Goal: Information Seeking & Learning: Learn about a topic

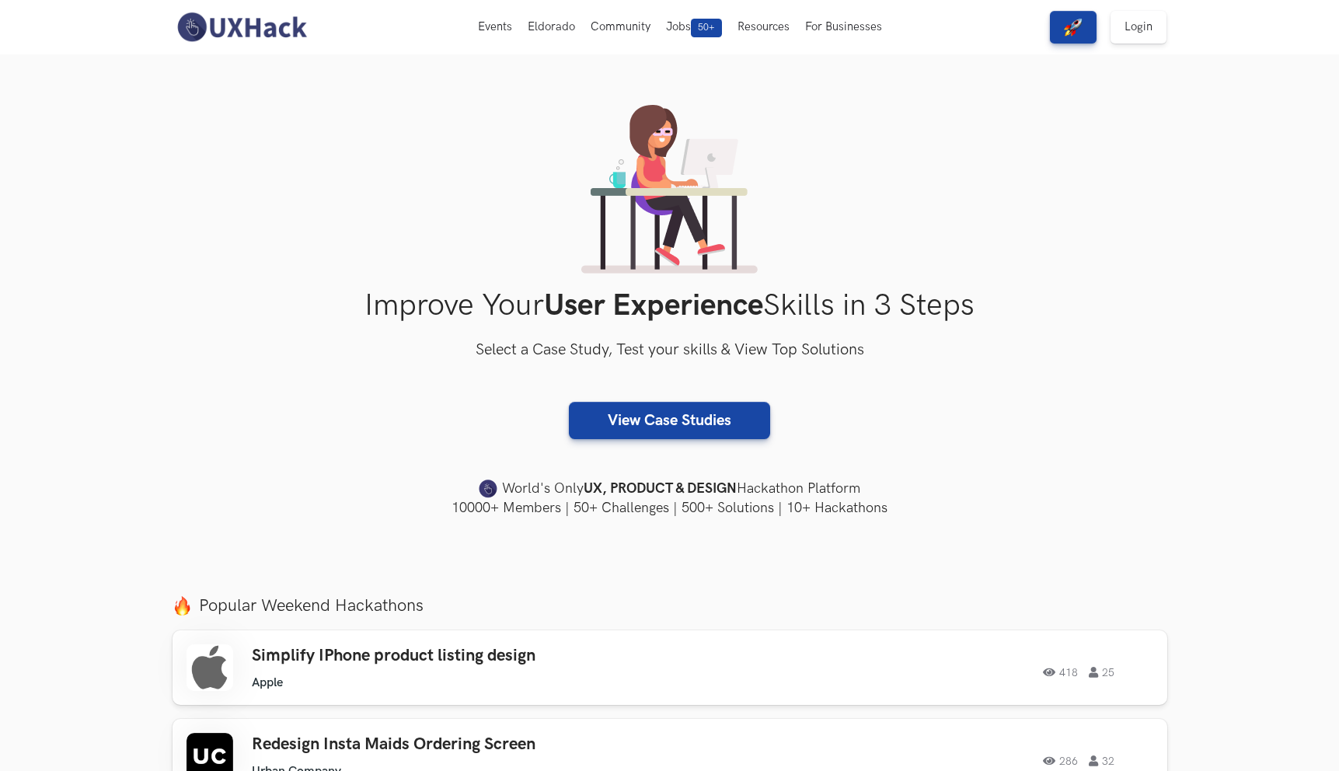
scroll to position [12, 0]
click at [601, 429] on link "View Case Studies" at bounding box center [669, 421] width 201 height 37
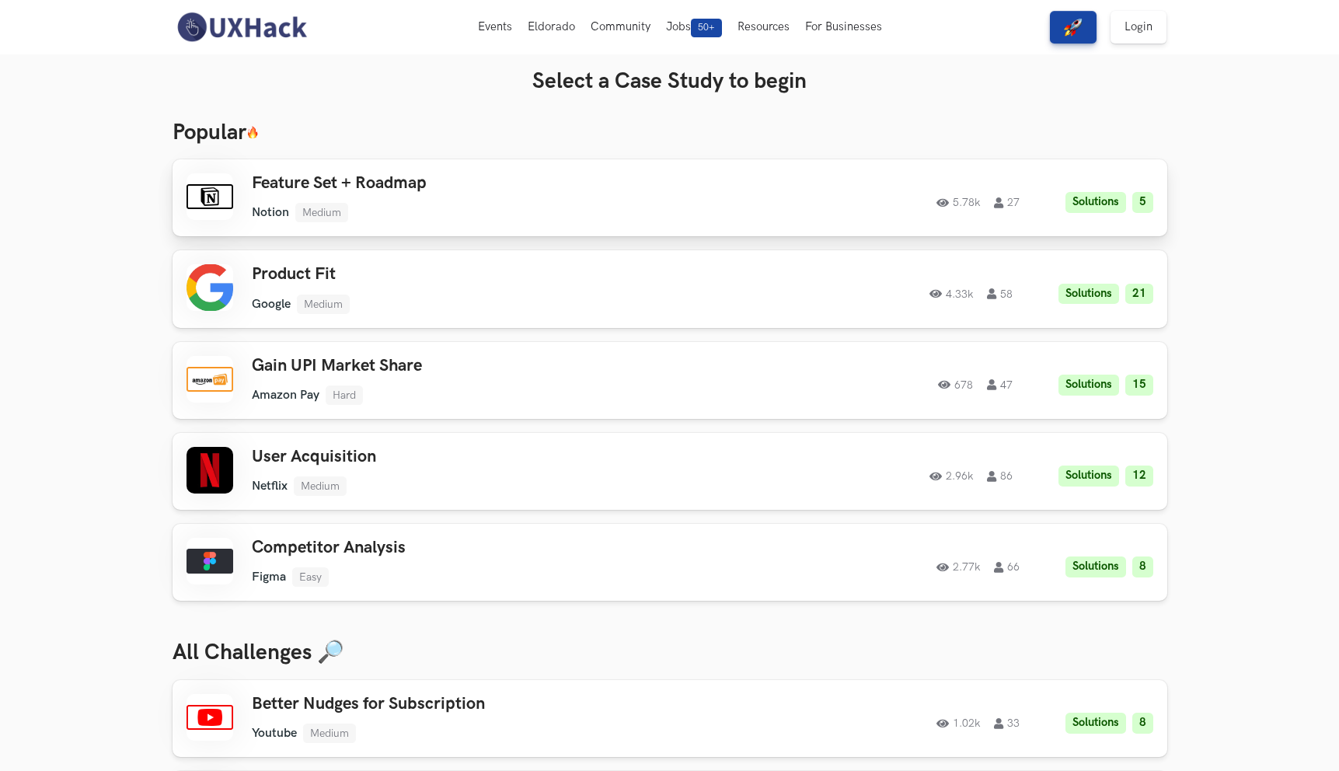
click at [873, 186] on div "5.78k 27 Solutions 5" at bounding box center [941, 198] width 423 height 30
click at [1054, 294] on div "4.33k 58 Solutions 21" at bounding box center [941, 289] width 423 height 30
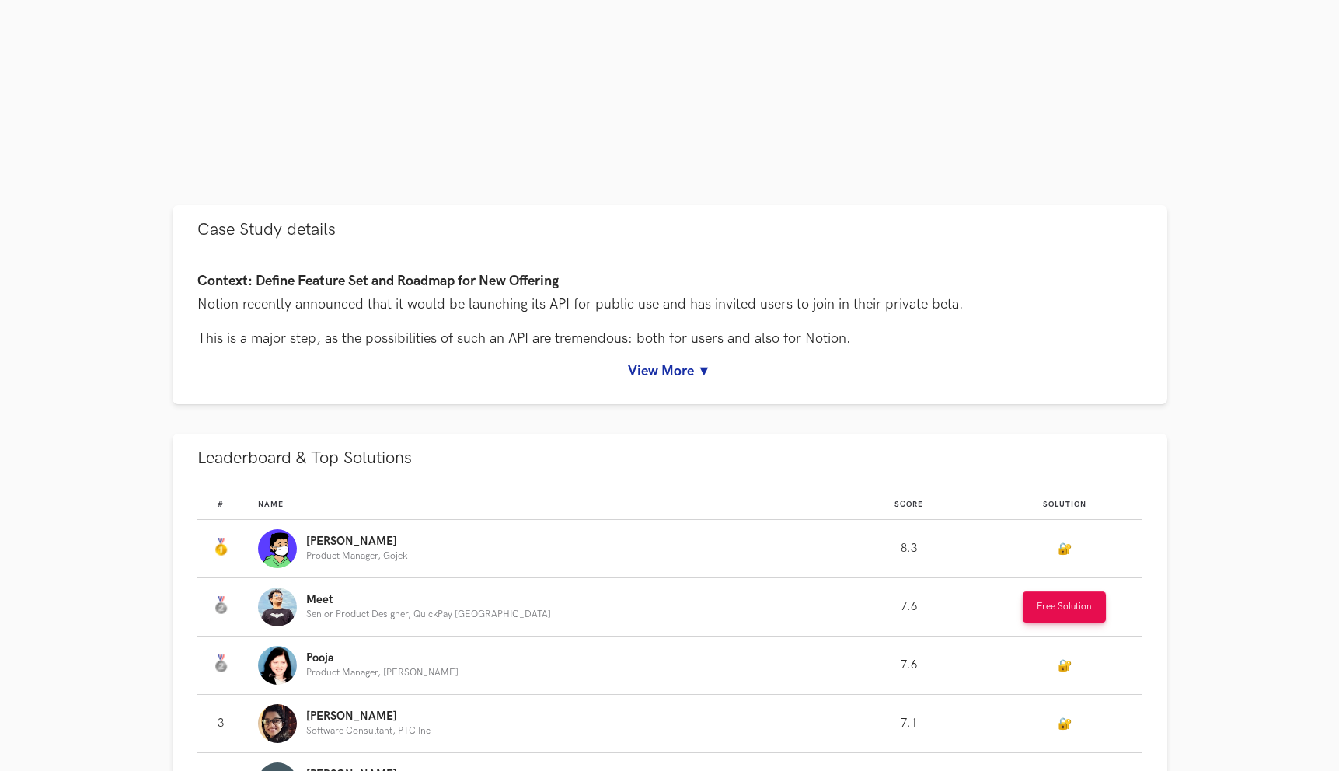
scroll to position [526, 0]
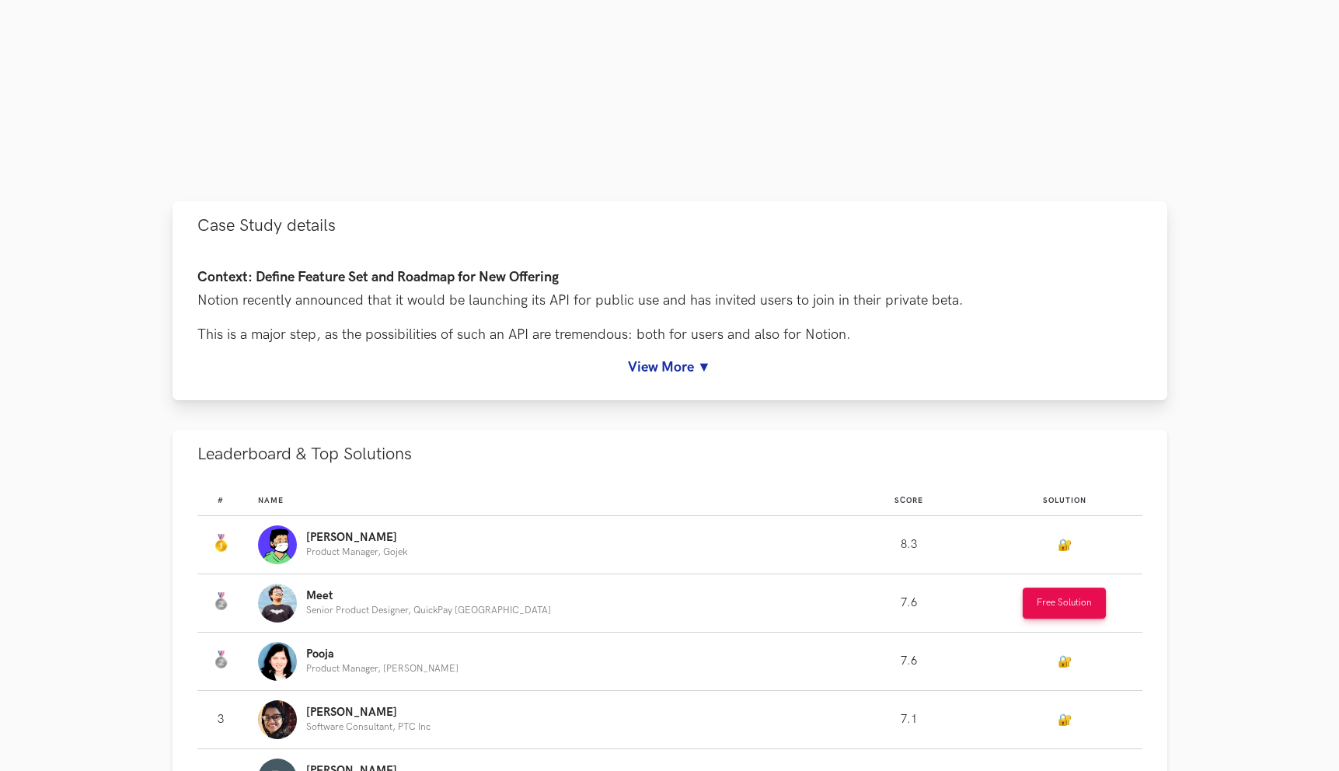
click at [701, 367] on link "View More ▼" at bounding box center [669, 367] width 945 height 16
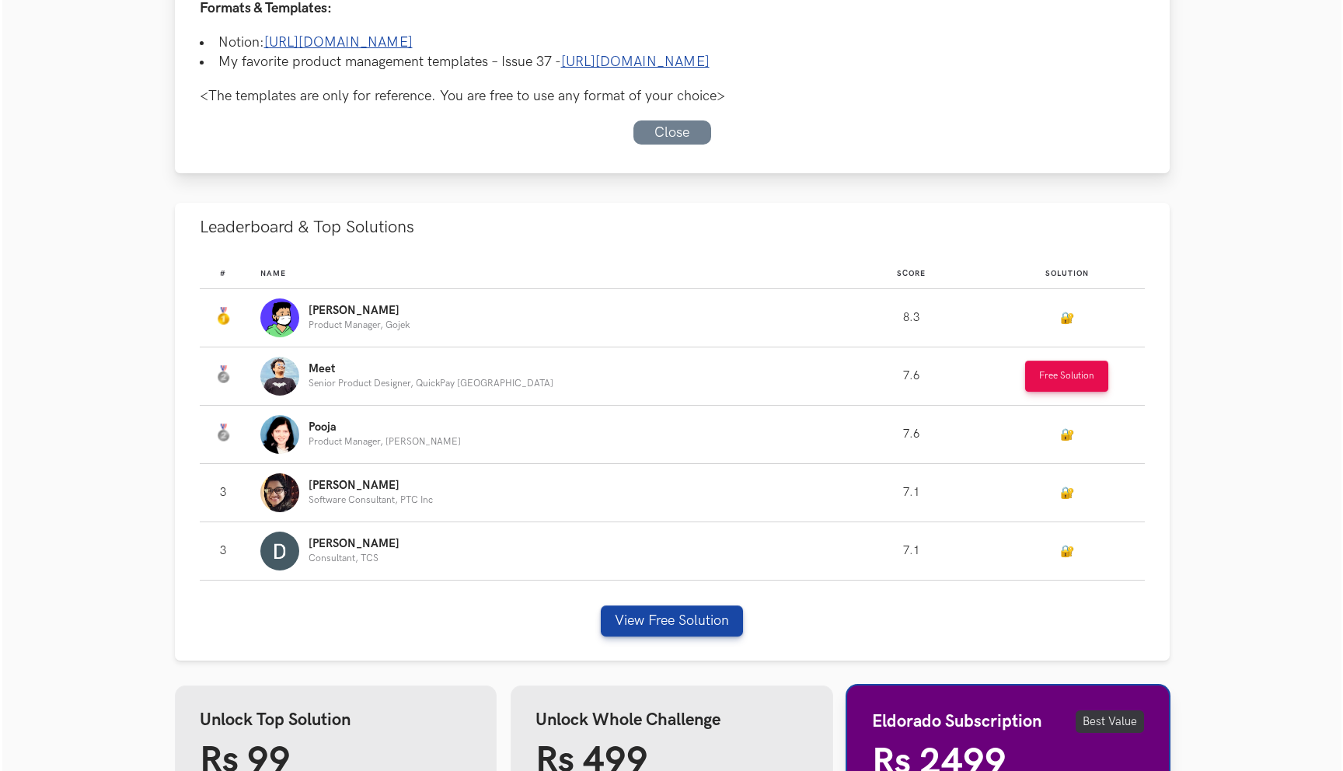
scroll to position [1351, 0]
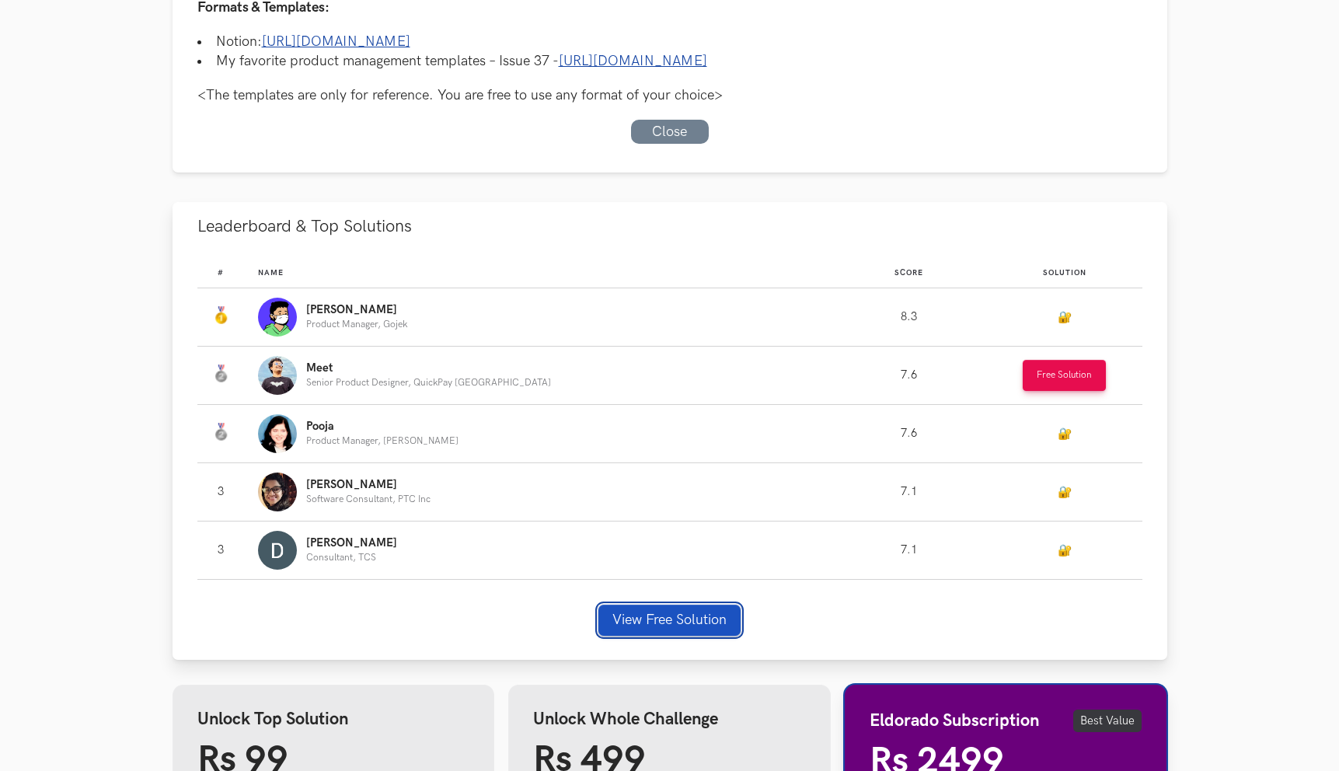
click at [645, 619] on button "View Free Solution" at bounding box center [669, 620] width 142 height 31
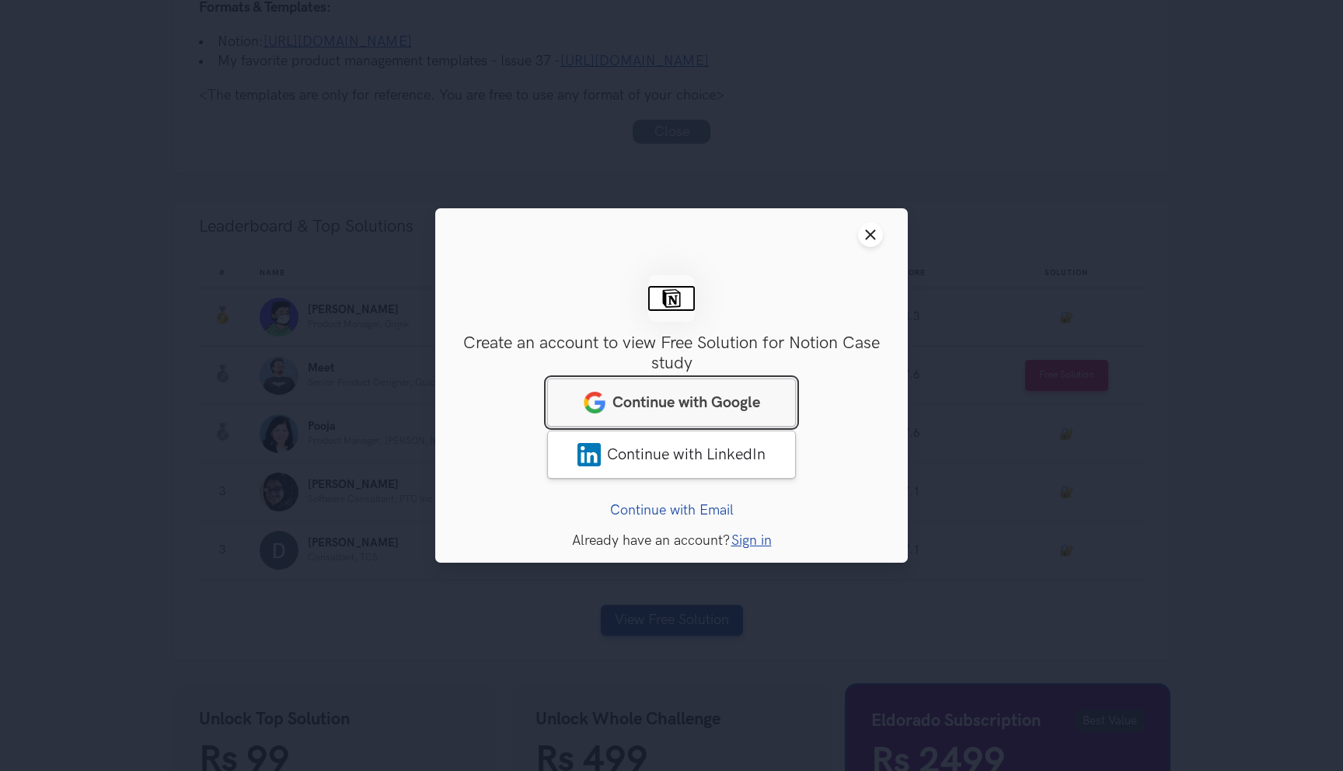
click at [678, 406] on span "Continue with Google" at bounding box center [686, 402] width 148 height 19
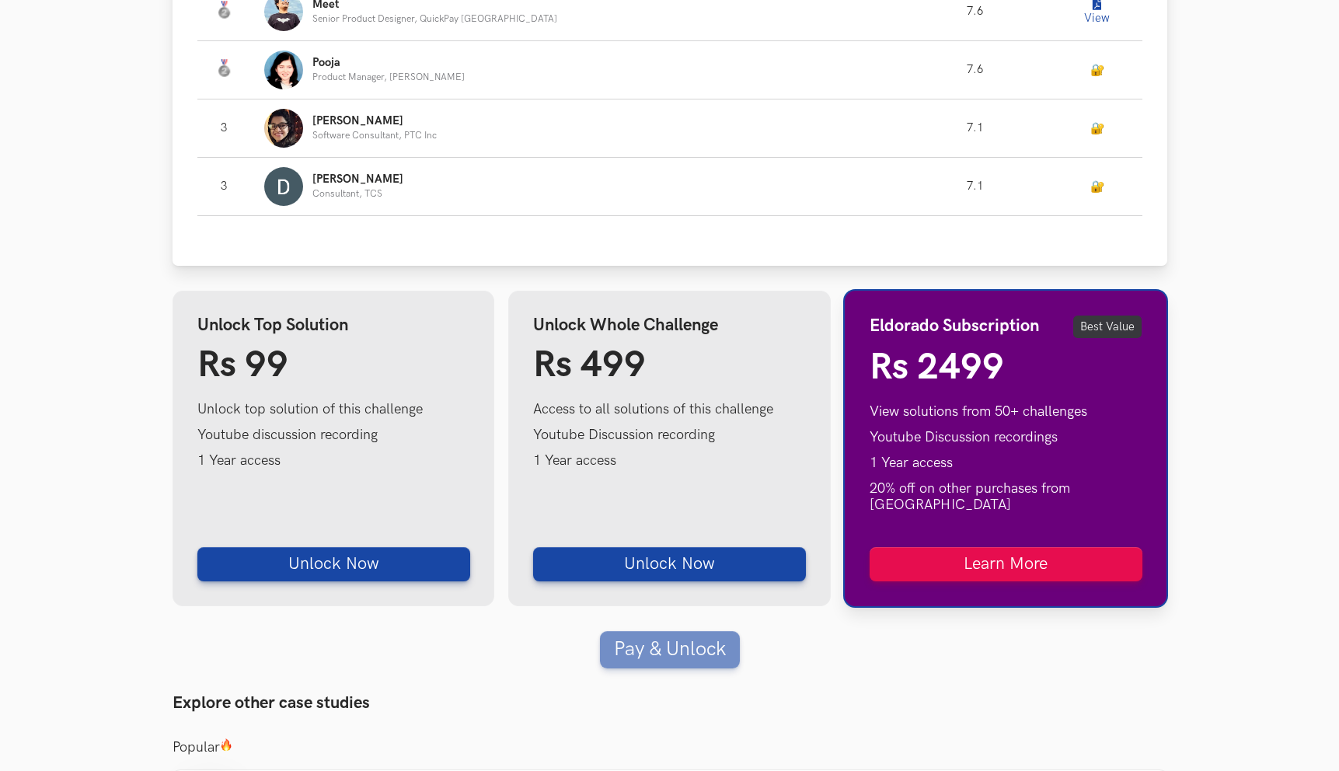
scroll to position [1118, 0]
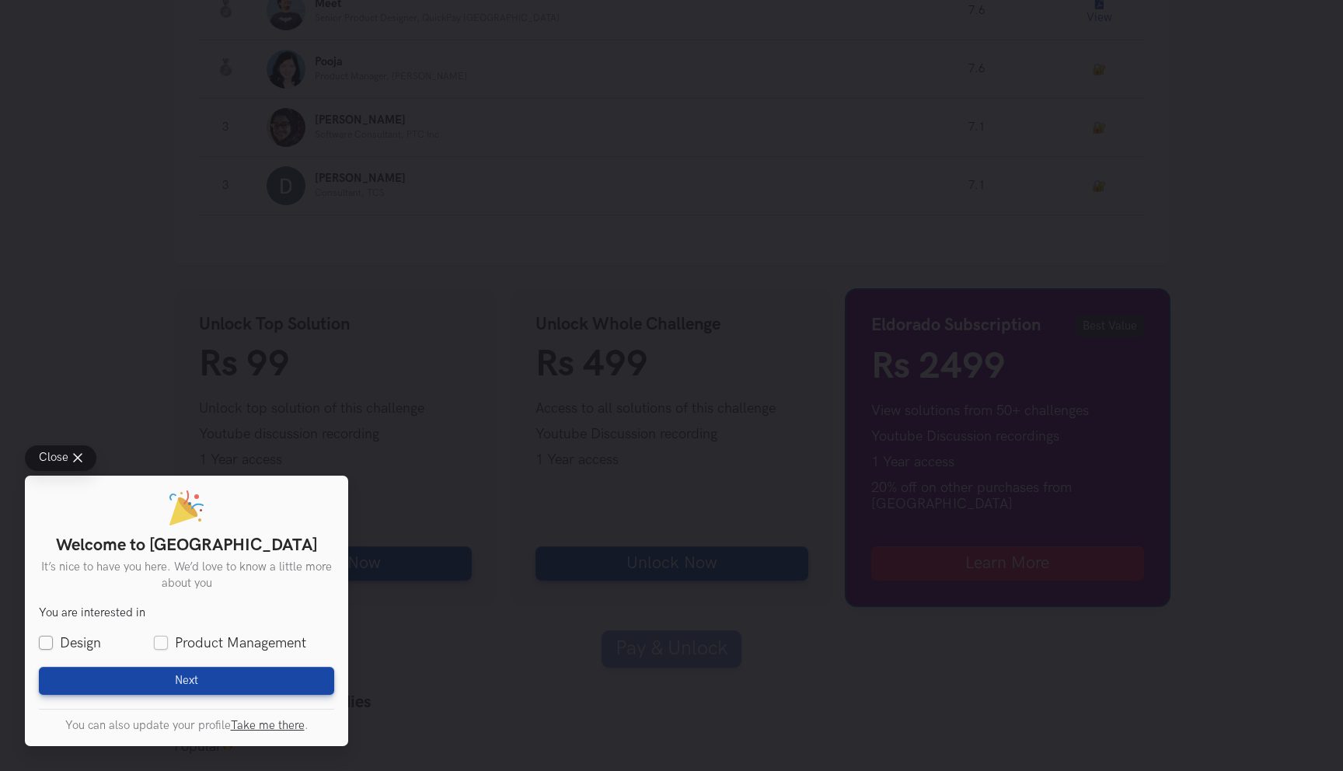
click at [46, 640] on label "Design" at bounding box center [70, 642] width 62 height 19
click at [46, 640] on input "Design" at bounding box center [46, 643] width 14 height 14
checkbox input "true"
click at [95, 681] on button "Next Loading" at bounding box center [186, 681] width 295 height 28
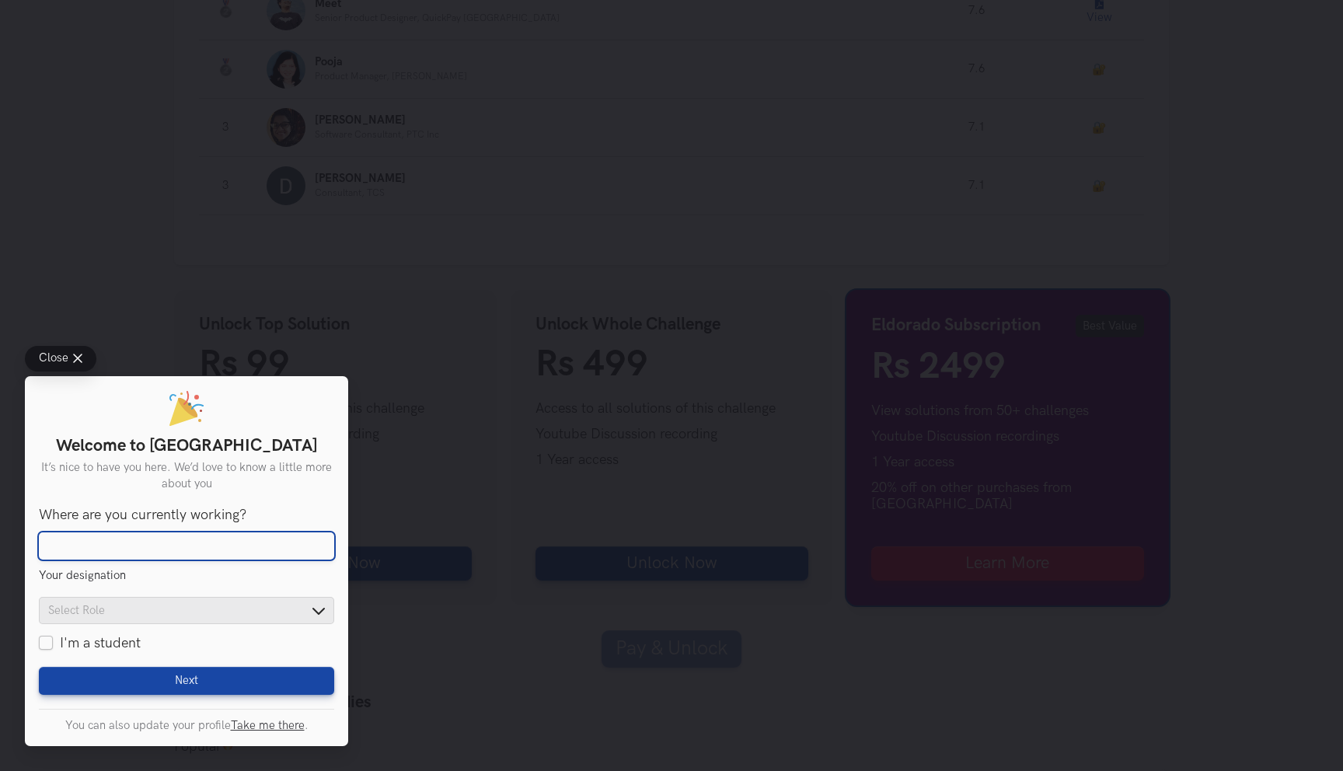
click at [141, 542] on input "Where are you currently working?" at bounding box center [186, 546] width 295 height 28
type input "Neokred"
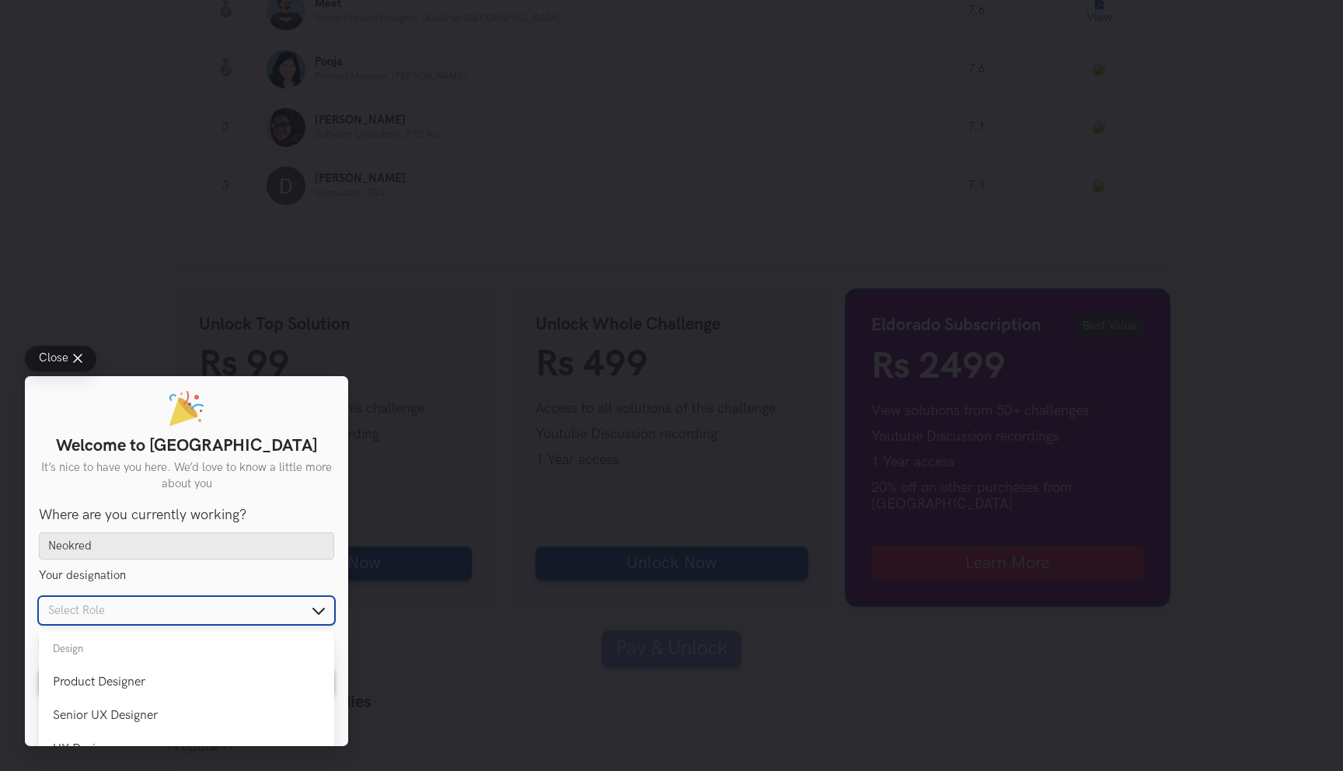
click at [142, 600] on input "text" at bounding box center [186, 610] width 295 height 27
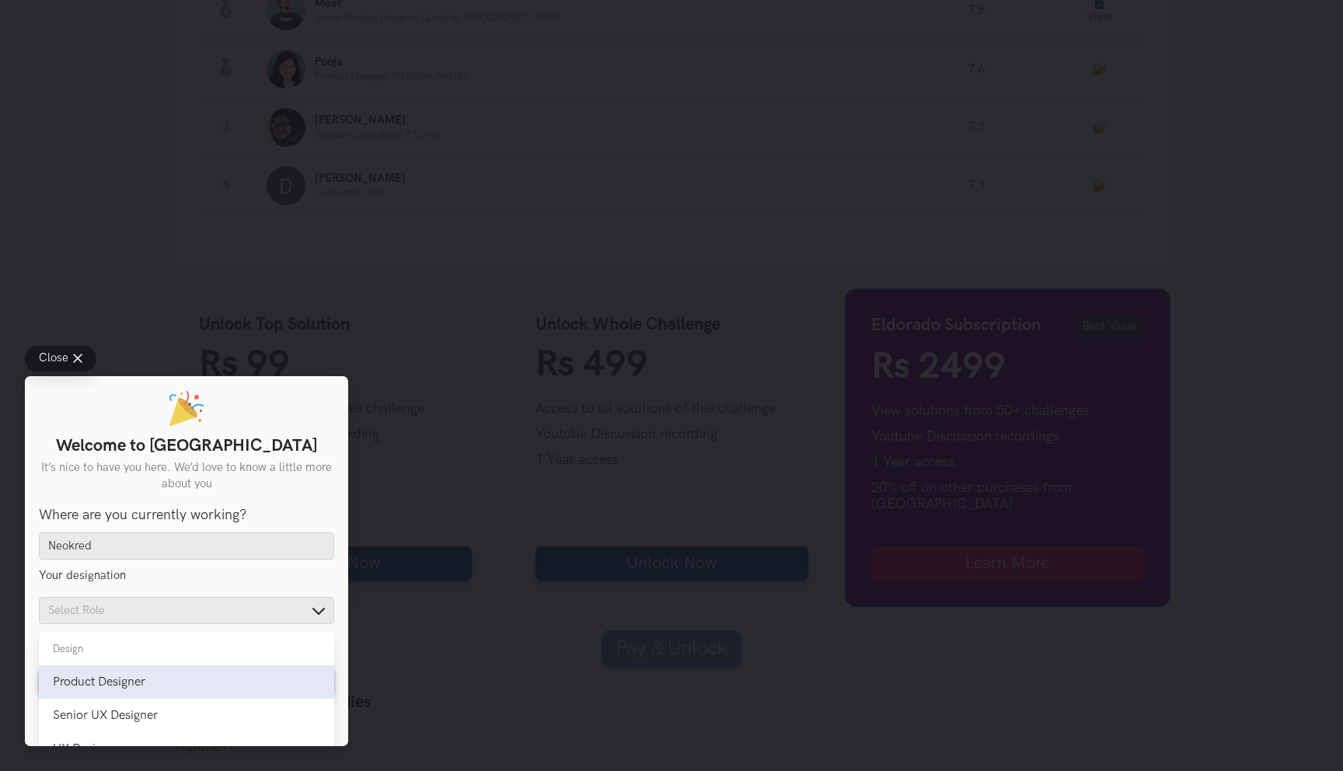
click at [148, 677] on div "Product Designer" at bounding box center [186, 681] width 267 height 15
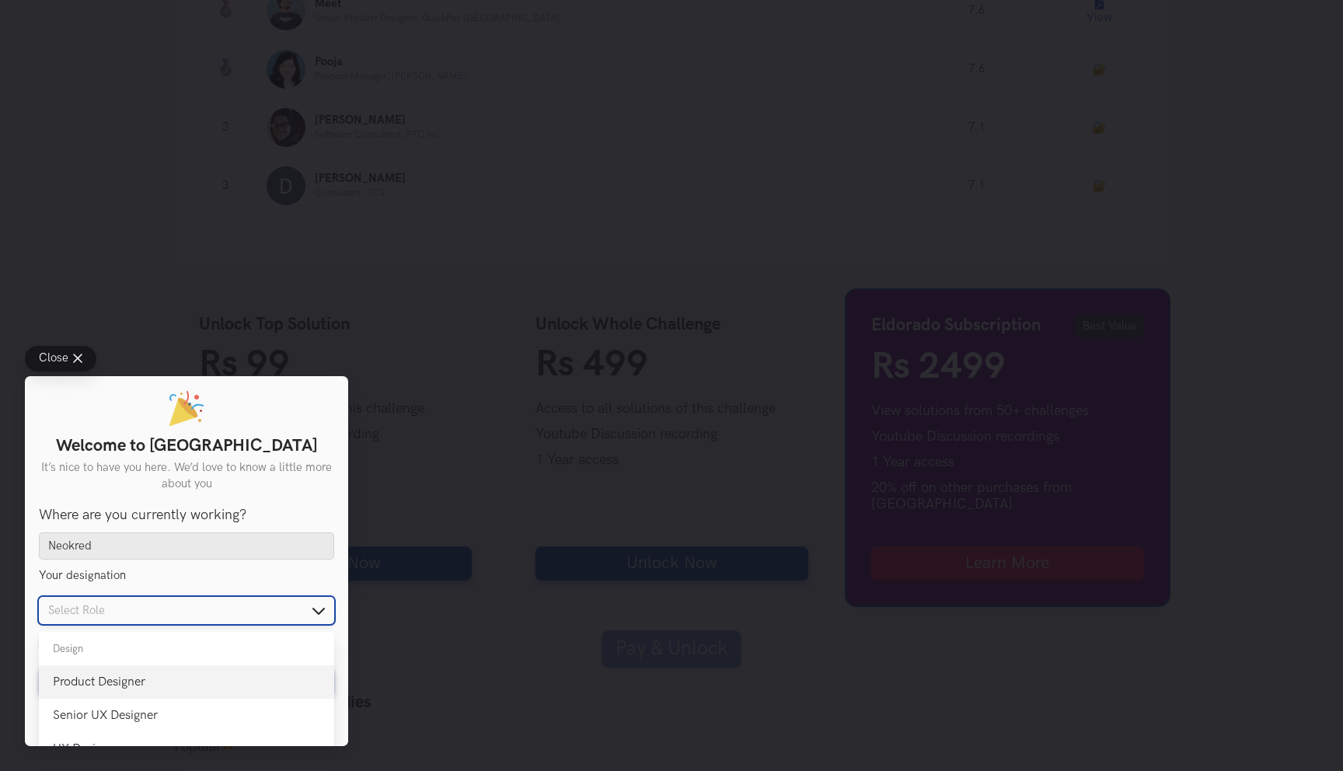
type input "Product Designer"
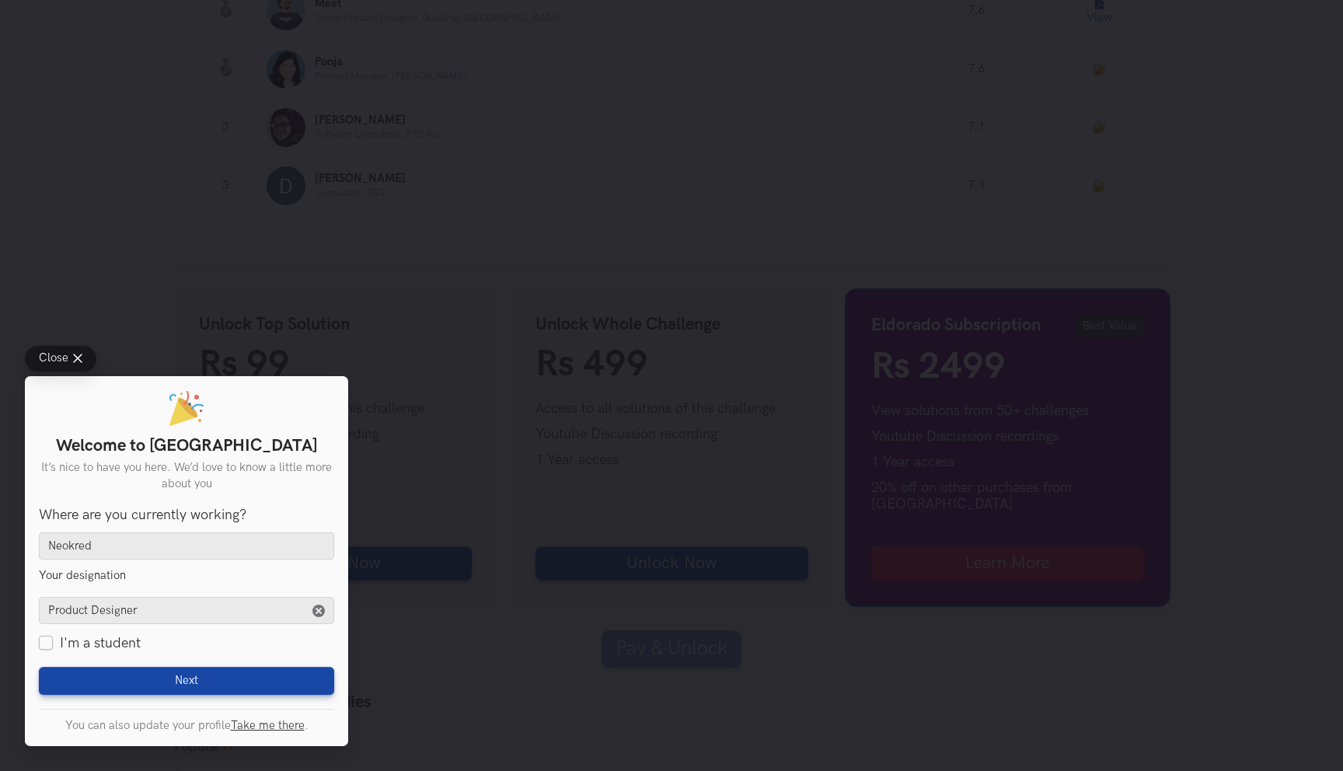
click at [99, 664] on form "You are interested in Design Product Management Where are you currently working…" at bounding box center [186, 601] width 295 height 188
click at [102, 678] on button "Next Loading" at bounding box center [186, 681] width 295 height 28
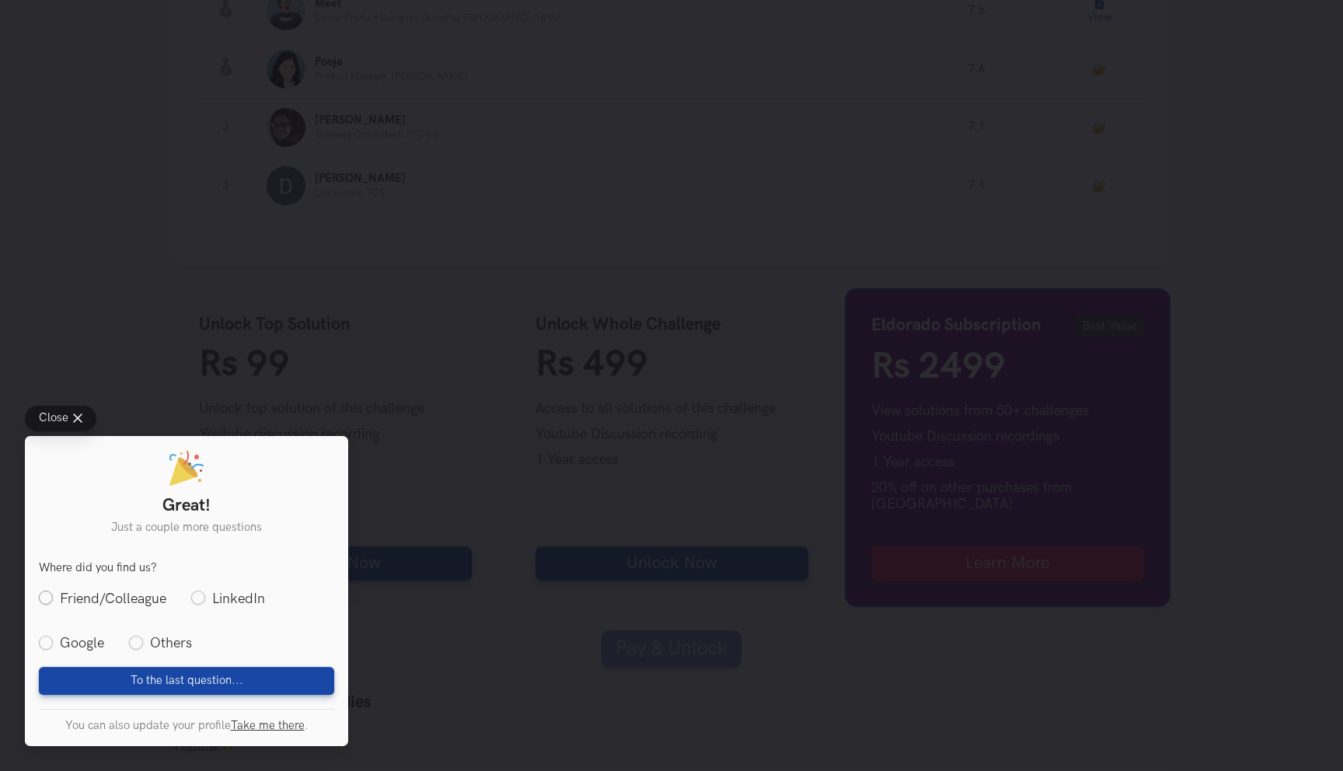
click at [110, 606] on label "Friend/Colleague" at bounding box center [102, 598] width 127 height 19
click at [53, 605] on input "Friend/Colleague" at bounding box center [46, 598] width 14 height 14
radio input "true"
click at [106, 676] on button "To the last question... Loading" at bounding box center [186, 681] width 295 height 28
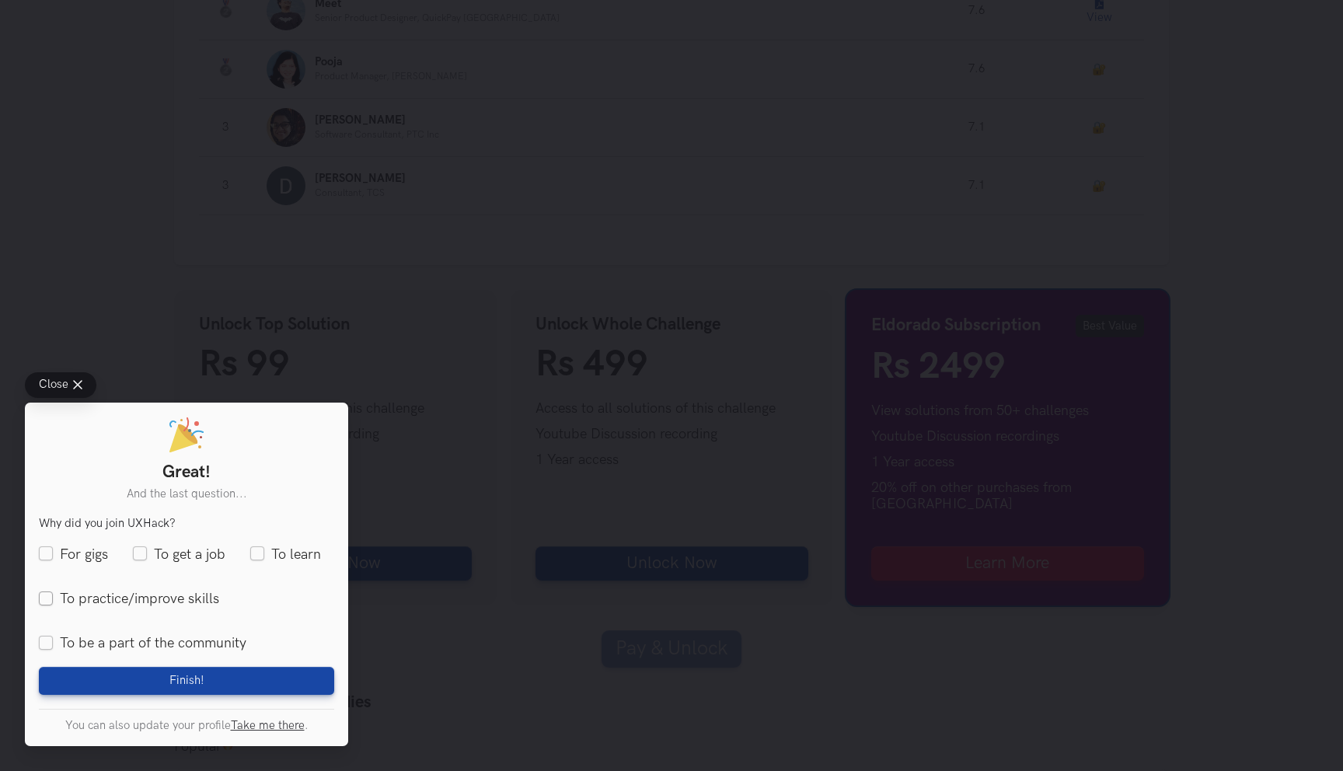
click at [126, 597] on label "To practice/improve skills" at bounding box center [129, 598] width 180 height 19
click at [53, 597] on input "To practice/improve skills" at bounding box center [46, 598] width 14 height 14
checkbox input "true"
click at [252, 549] on label "To learn" at bounding box center [285, 554] width 71 height 19
click at [252, 549] on input "To learn" at bounding box center [257, 554] width 14 height 14
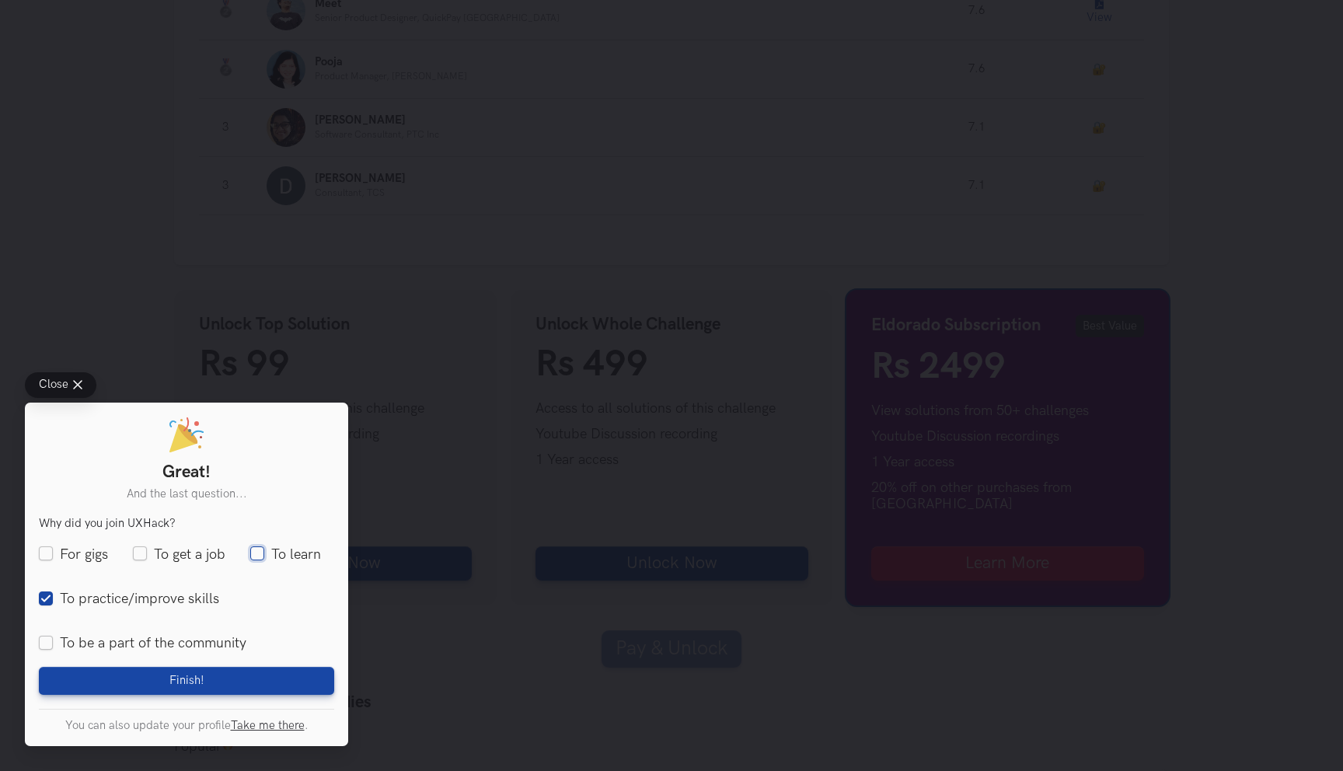
checkbox input "true"
click at [190, 559] on label "To get a job" at bounding box center [179, 554] width 92 height 19
click at [147, 559] on input "To get a job" at bounding box center [140, 554] width 14 height 14
checkbox input "true"
click at [190, 675] on span "Finish!" at bounding box center [186, 681] width 35 height 14
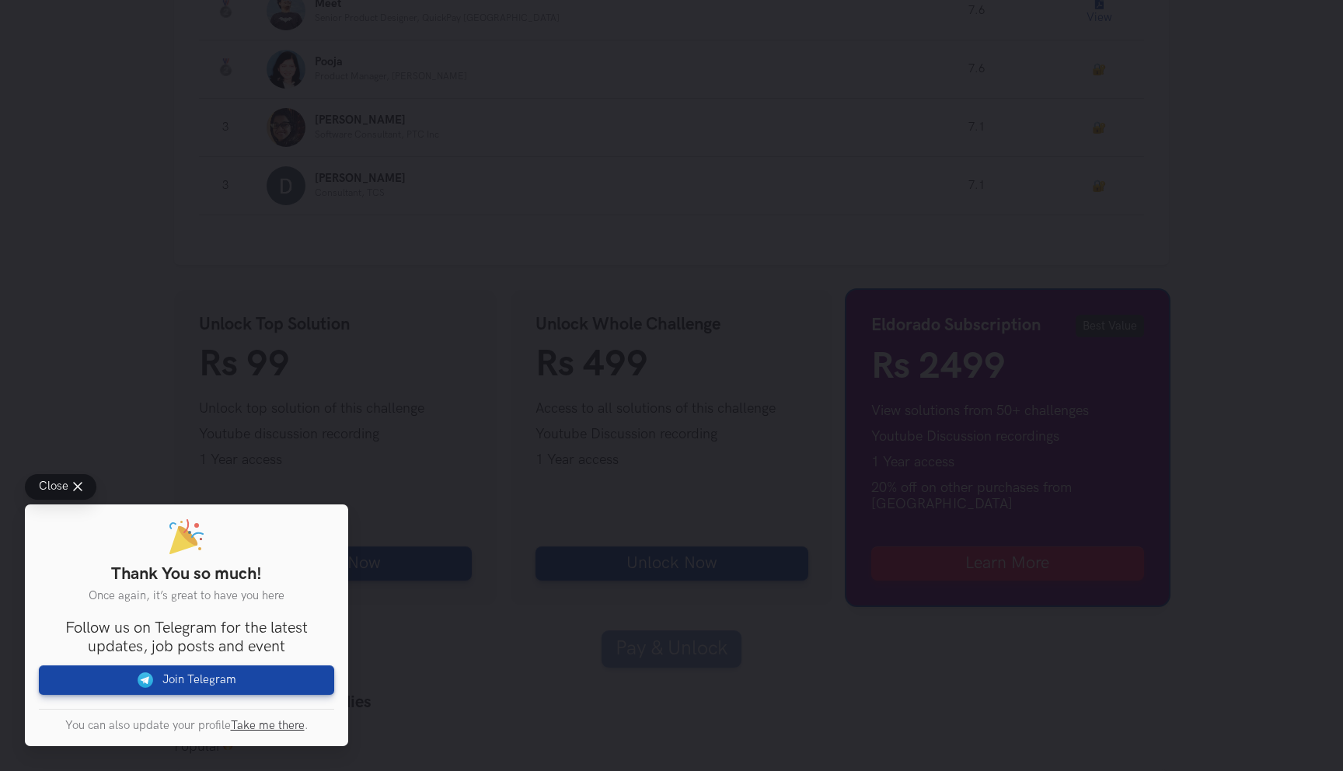
click at [78, 485] on icon at bounding box center [77, 487] width 9 height 9
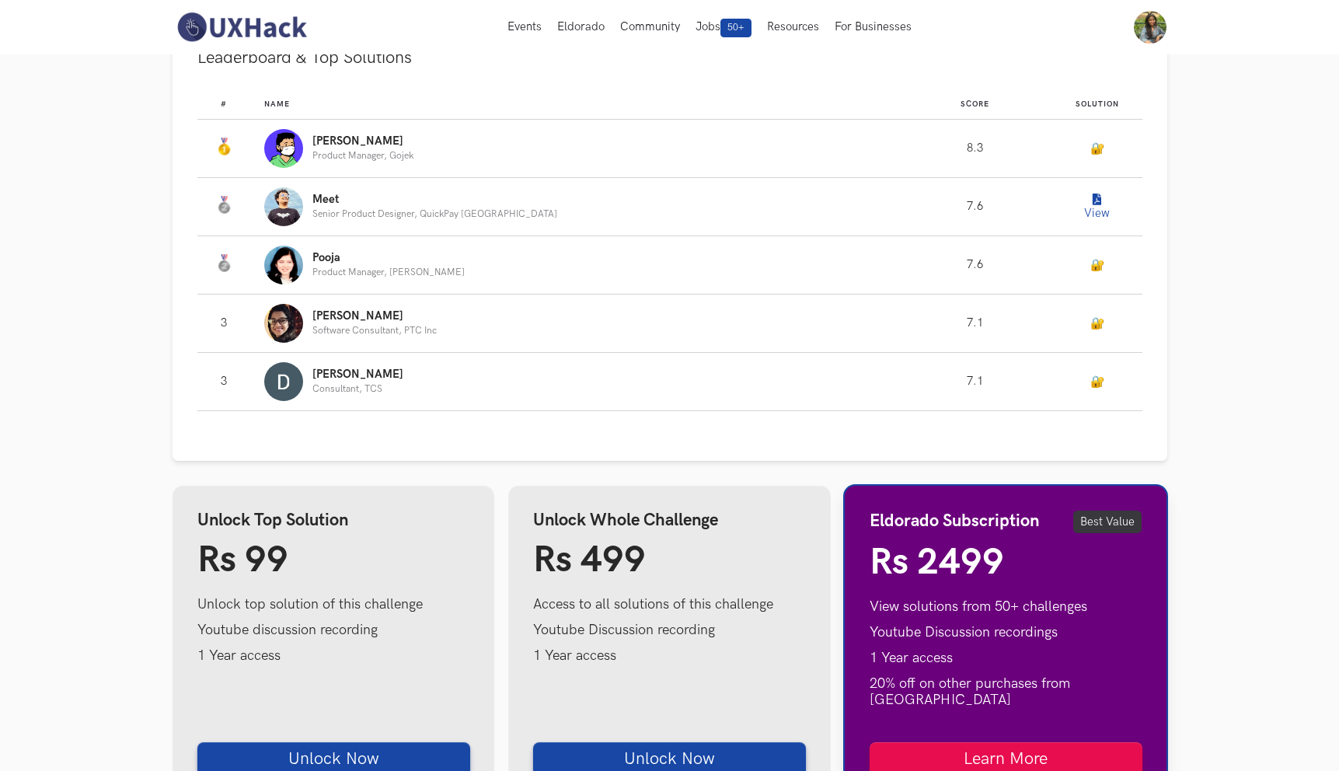
scroll to position [859, 0]
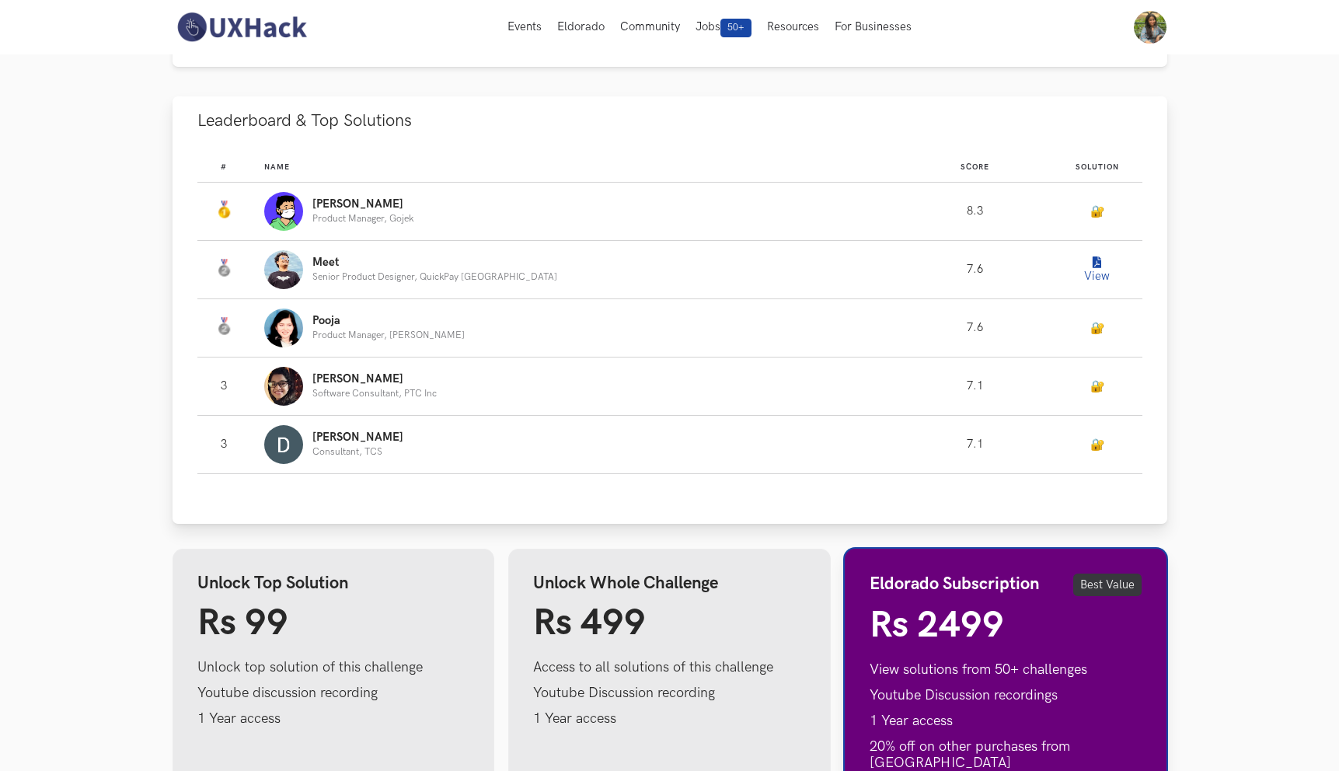
click at [1089, 270] on button "View" at bounding box center [1097, 269] width 31 height 31
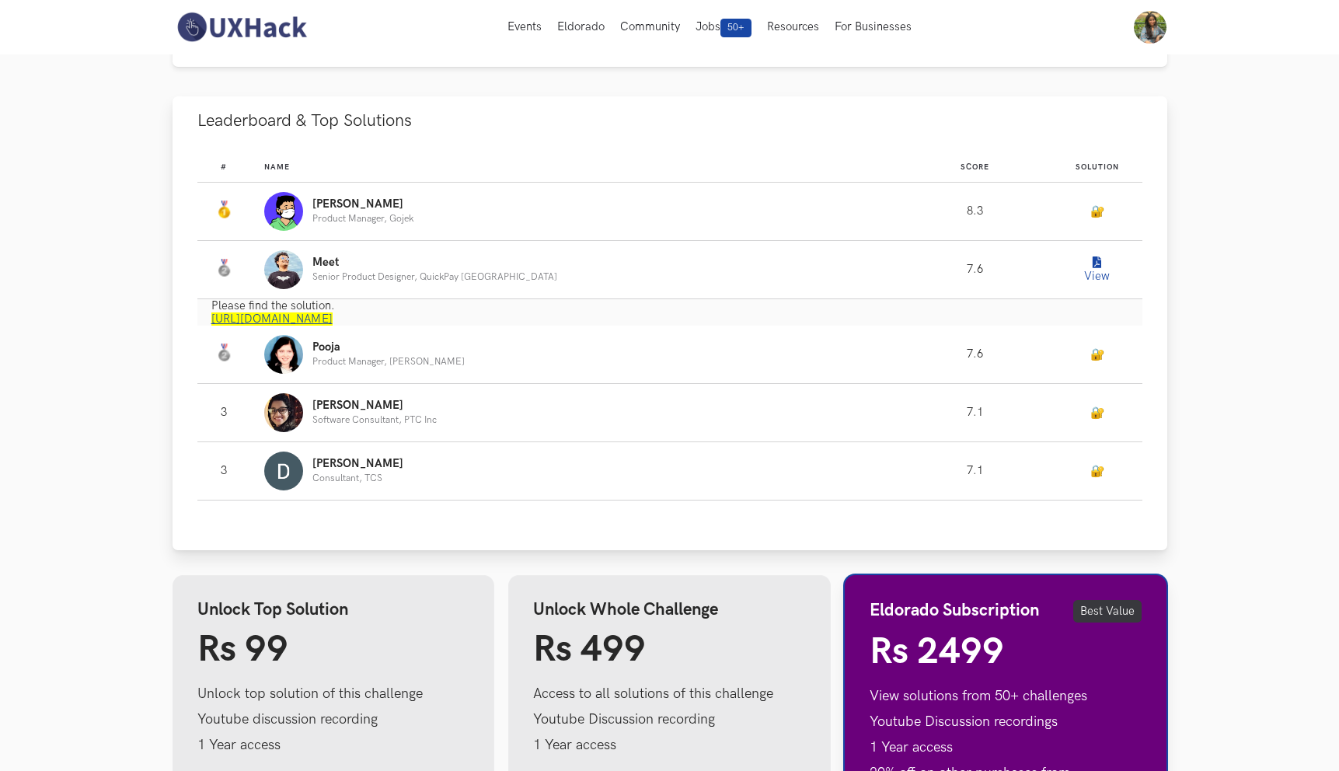
click at [333, 322] on link "https://www.notion.so/meetshah/UXHack-Notion-API-f25949084daf4890a738403b0e96c7…" at bounding box center [271, 318] width 121 height 13
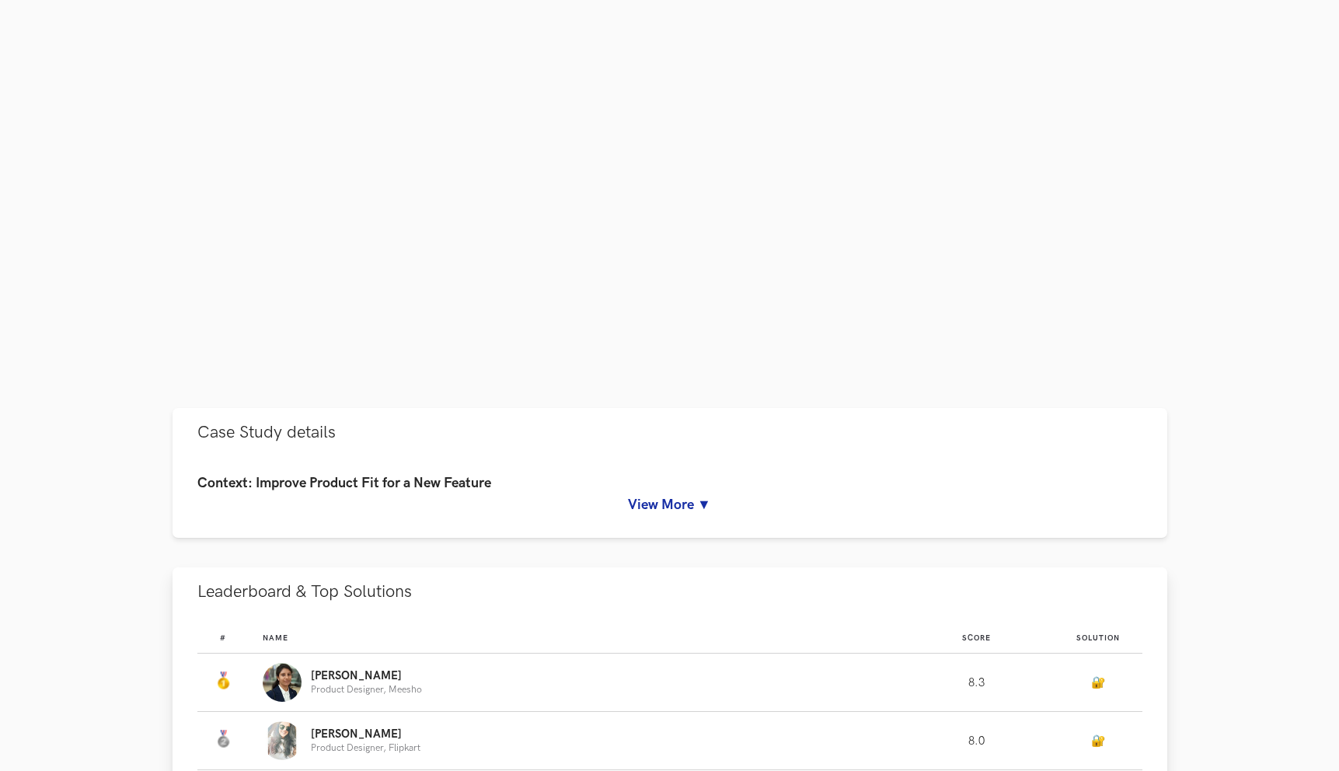
scroll to position [400, 0]
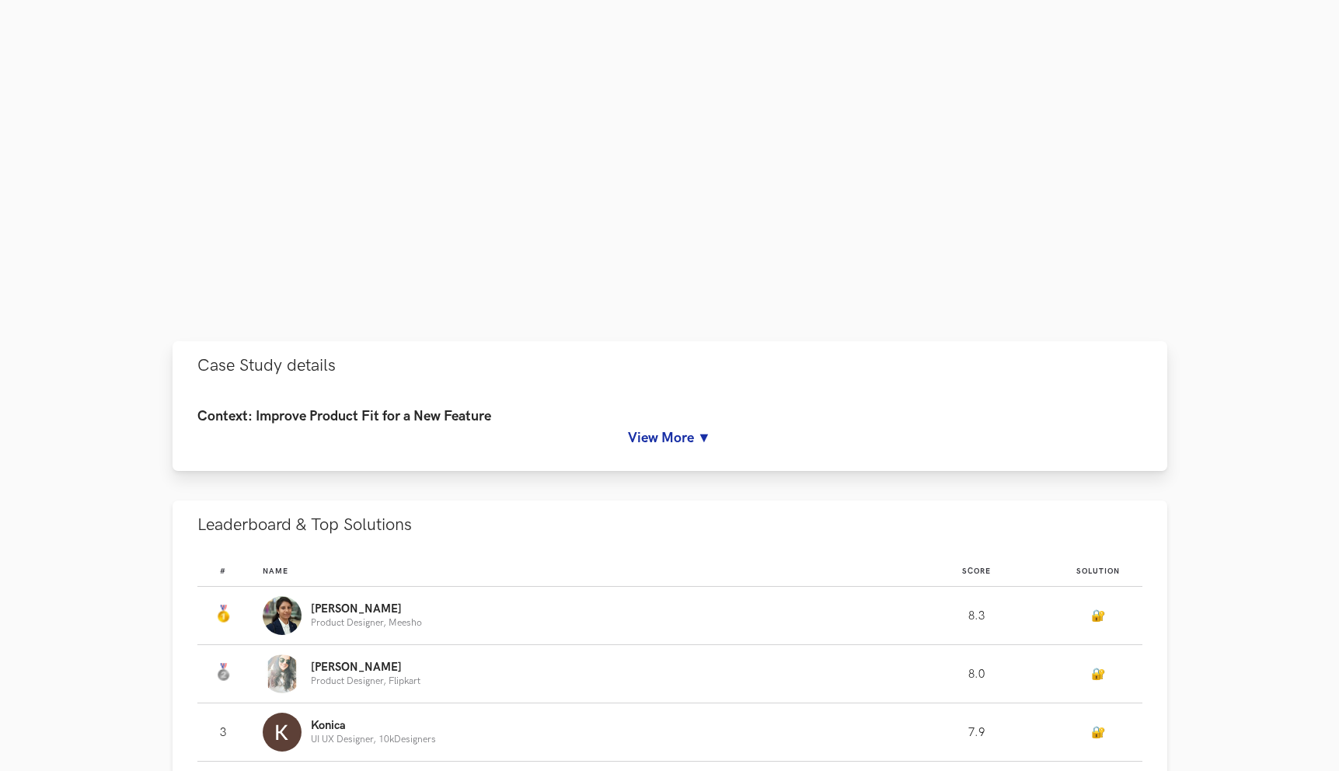
click at [706, 433] on link "View More ▼" at bounding box center [669, 438] width 945 height 16
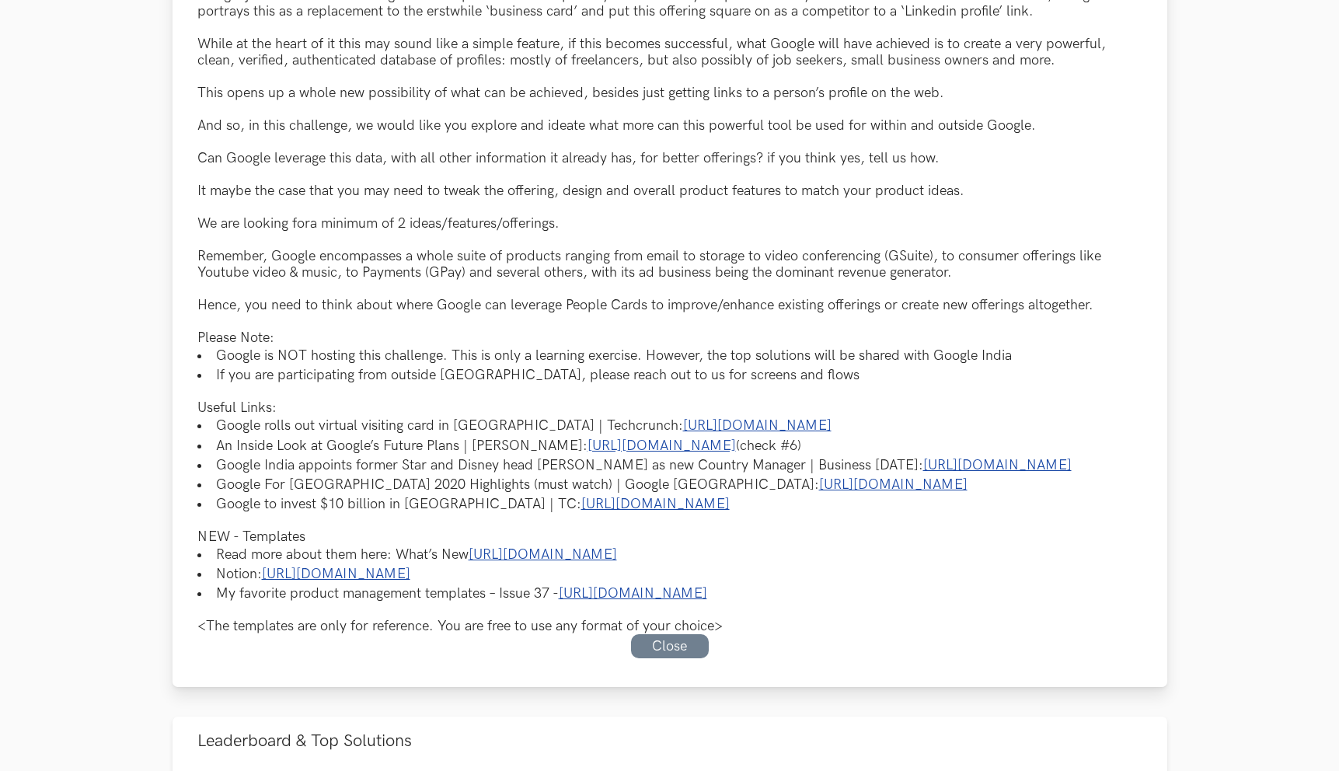
scroll to position [866, 0]
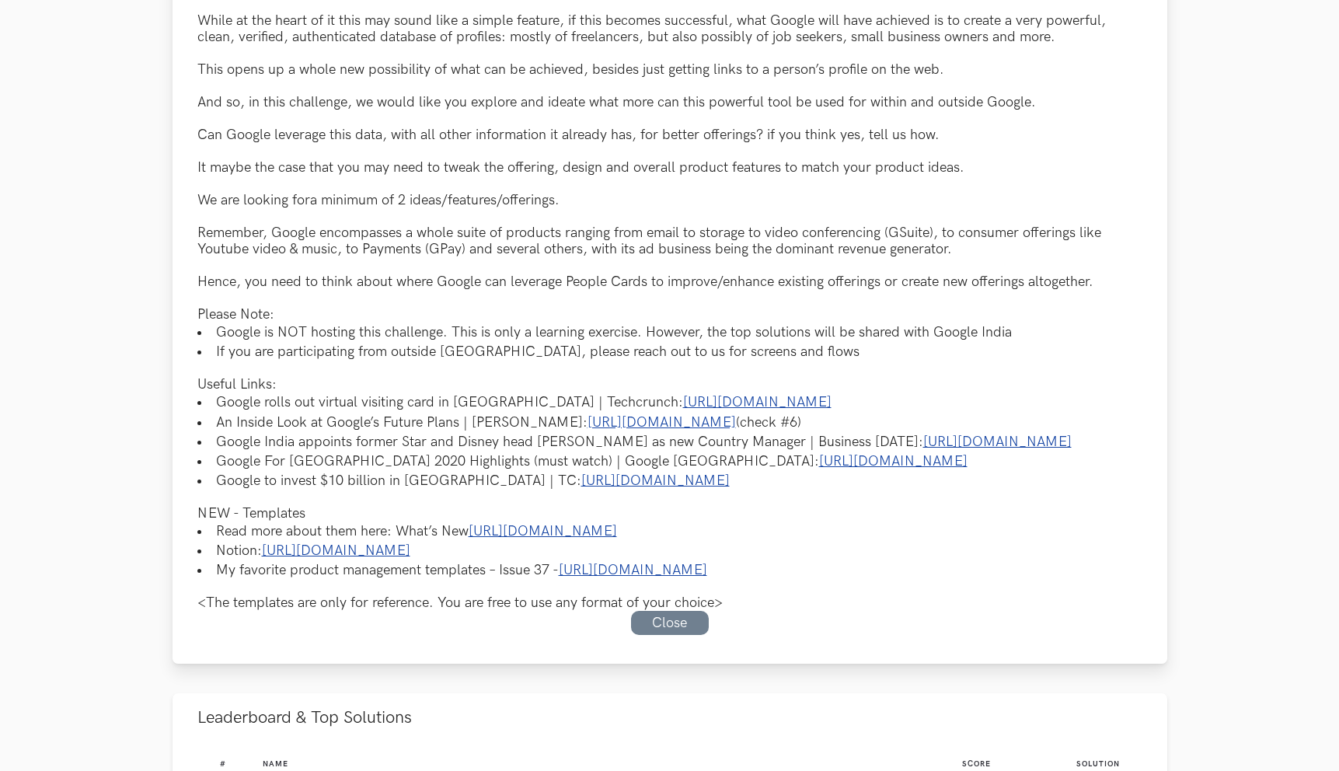
click at [721, 410] on link "[URL][DOMAIN_NAME]" at bounding box center [757, 402] width 148 height 16
